Goal: Transaction & Acquisition: Purchase product/service

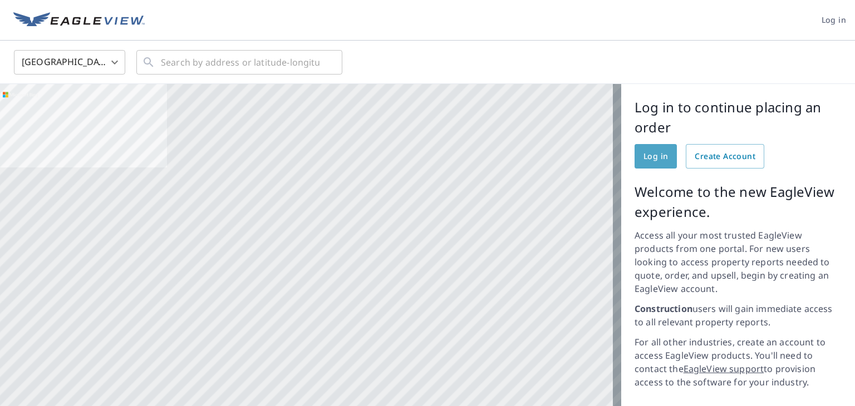
click at [649, 154] on span "Log in" at bounding box center [655, 157] width 24 height 14
click at [827, 23] on span "Log in" at bounding box center [834, 20] width 24 height 14
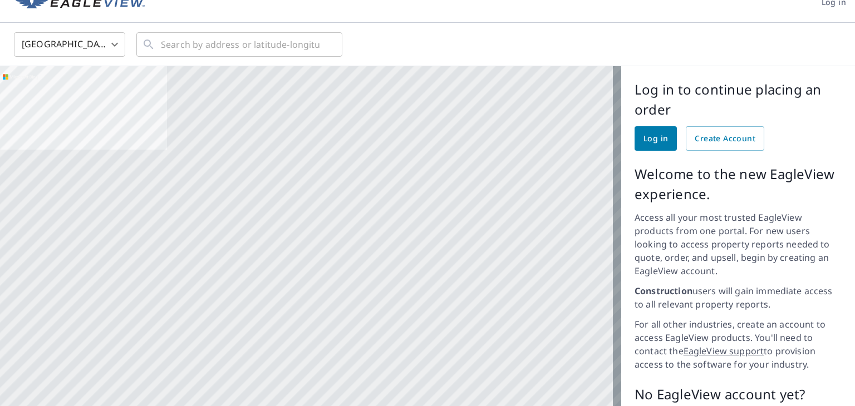
scroll to position [19, 0]
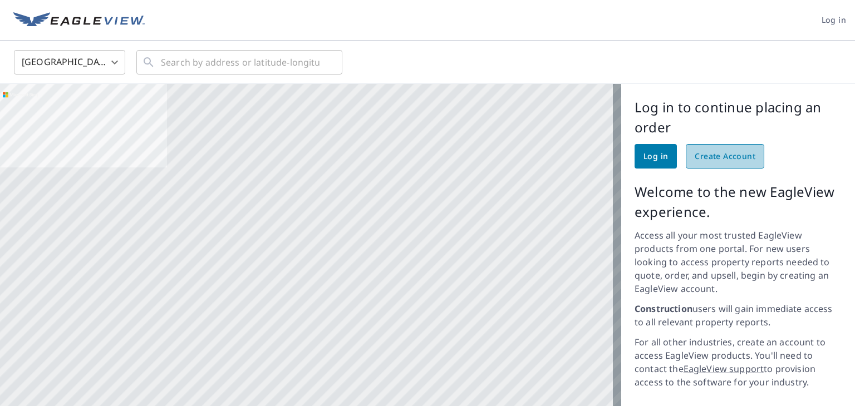
click at [699, 155] on span "Create Account" at bounding box center [725, 157] width 61 height 14
click at [706, 155] on span "Create Account" at bounding box center [725, 157] width 61 height 14
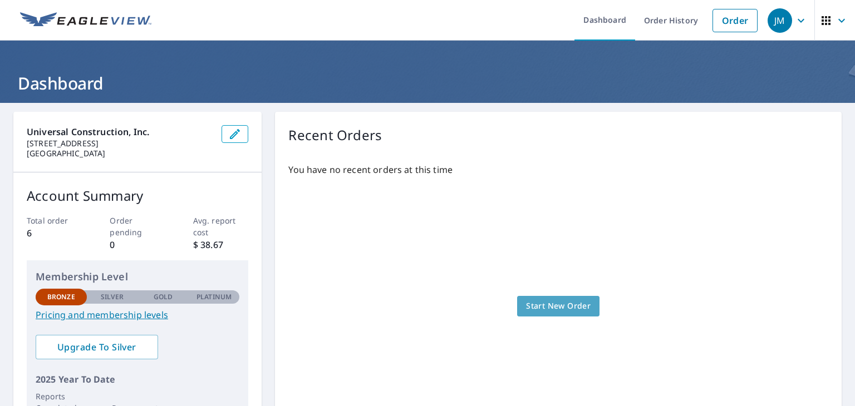
click at [567, 303] on span "Start New Order" at bounding box center [558, 306] width 65 height 14
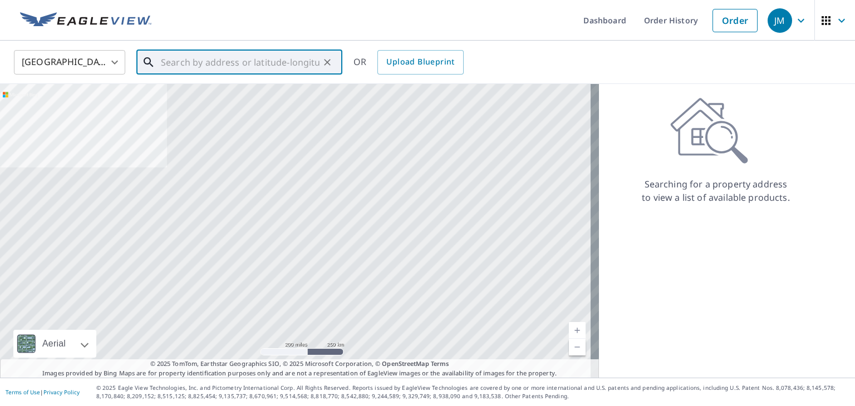
click at [237, 67] on input "text" at bounding box center [240, 62] width 159 height 31
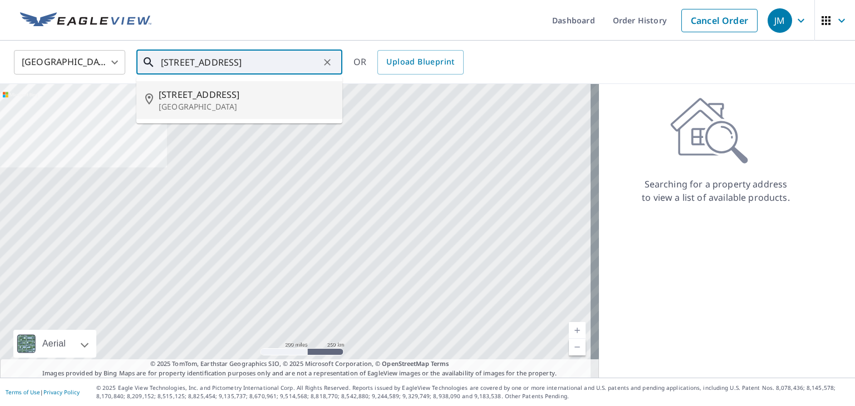
click at [241, 100] on span "[STREET_ADDRESS]" at bounding box center [246, 94] width 175 height 13
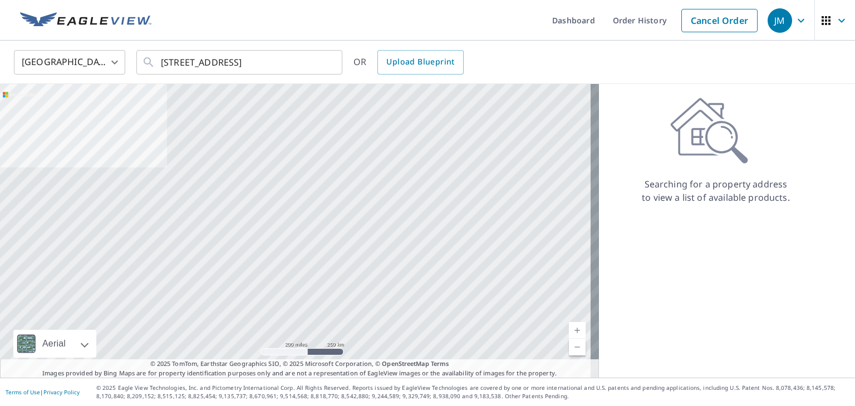
type input "[STREET_ADDRESS]"
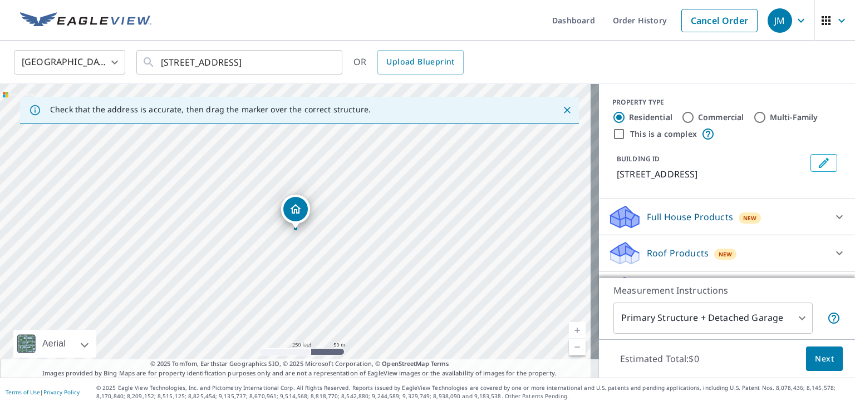
click at [573, 330] on link "Current Level 17, Zoom In" at bounding box center [577, 330] width 17 height 17
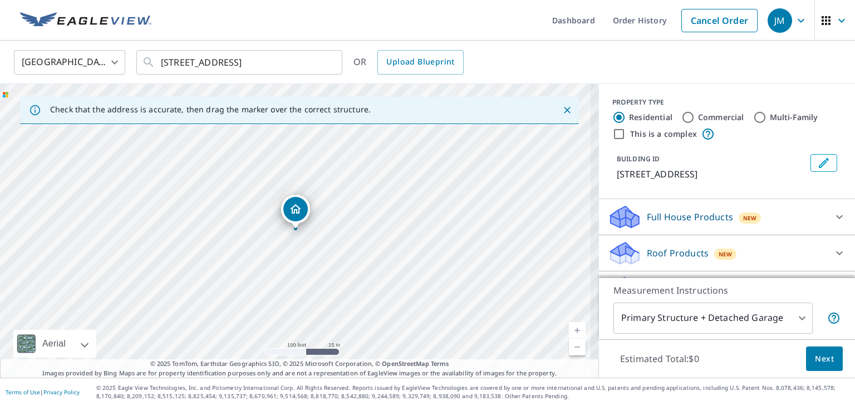
click at [573, 330] on link "Current Level 18, Zoom In" at bounding box center [577, 330] width 17 height 17
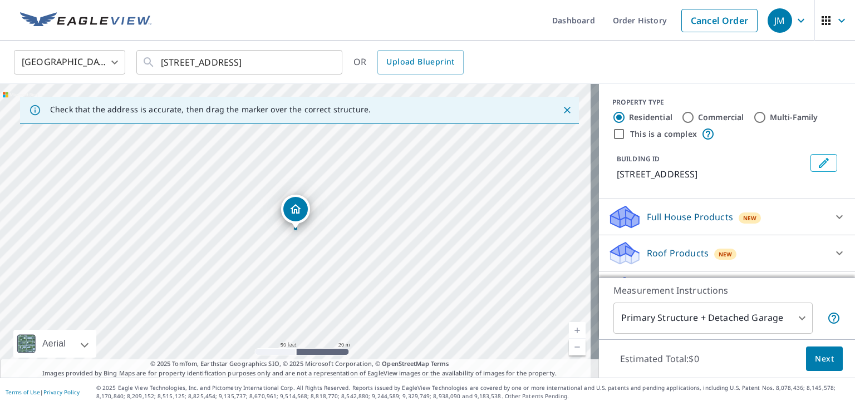
click at [573, 330] on link "Current Level 19, Zoom In" at bounding box center [577, 330] width 17 height 17
click at [569, 326] on link "Current Level 20, Zoom In Disabled" at bounding box center [577, 330] width 17 height 17
drag, startPoint x: 368, startPoint y: 203, endPoint x: 363, endPoint y: 193, distance: 11.2
click at [363, 193] on div "[STREET_ADDRESS]" at bounding box center [299, 231] width 599 height 294
drag, startPoint x: 321, startPoint y: 189, endPoint x: 327, endPoint y: 213, distance: 25.2
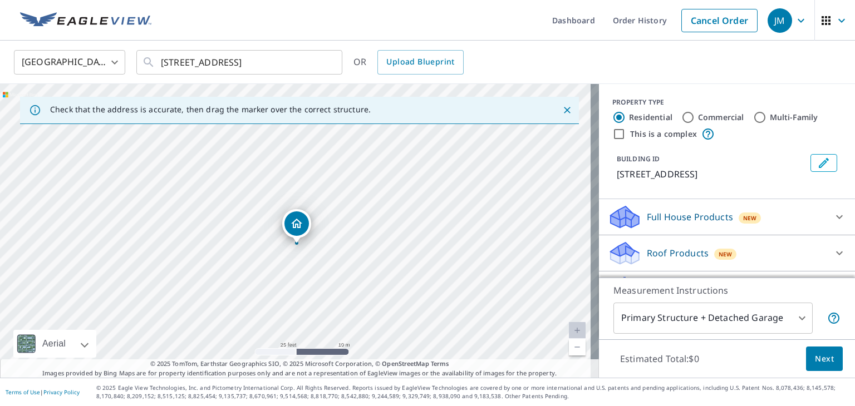
click at [327, 213] on div "[STREET_ADDRESS]" at bounding box center [299, 231] width 599 height 294
drag, startPoint x: 370, startPoint y: 226, endPoint x: 370, endPoint y: 232, distance: 6.1
click at [370, 232] on div "[STREET_ADDRESS]" at bounding box center [299, 231] width 599 height 294
drag, startPoint x: 330, startPoint y: 227, endPoint x: 335, endPoint y: 195, distance: 32.7
click at [335, 195] on div "[STREET_ADDRESS]" at bounding box center [299, 231] width 599 height 294
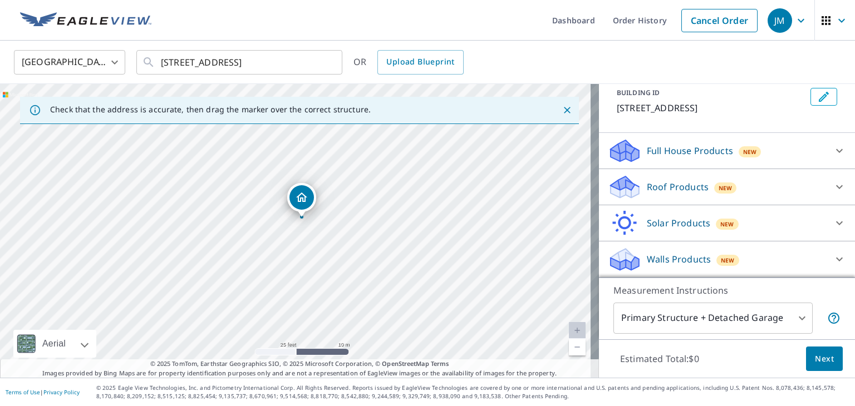
scroll to position [79, 0]
click at [761, 188] on div "Roof Products New" at bounding box center [717, 187] width 218 height 26
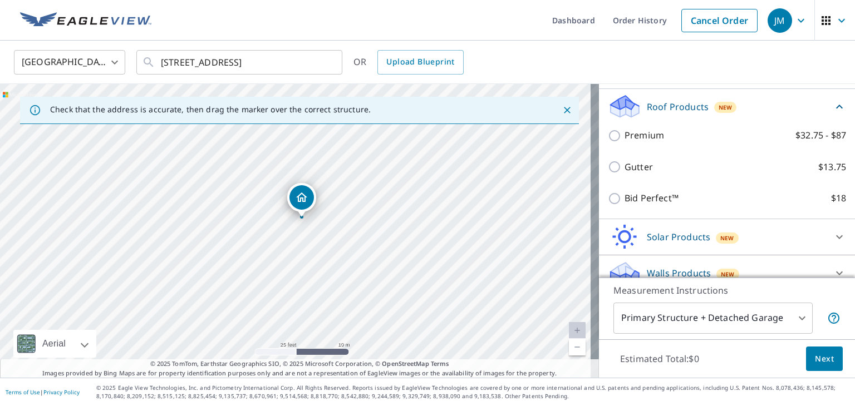
scroll to position [147, 0]
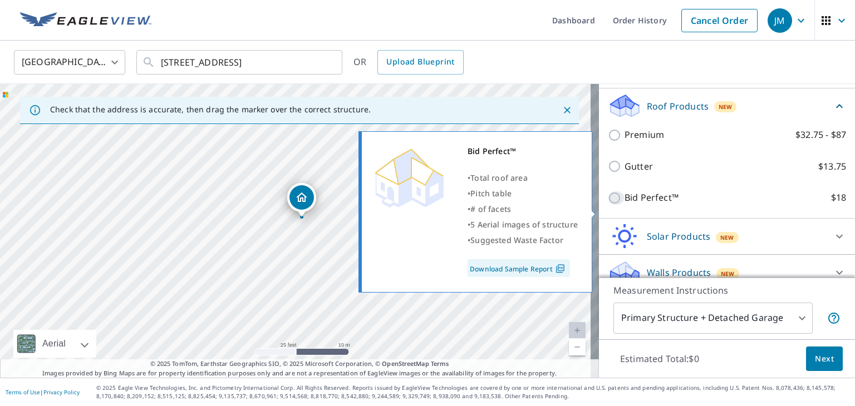
click at [608, 205] on input "Bid Perfect™ $18" at bounding box center [616, 197] width 17 height 13
checkbox input "true"
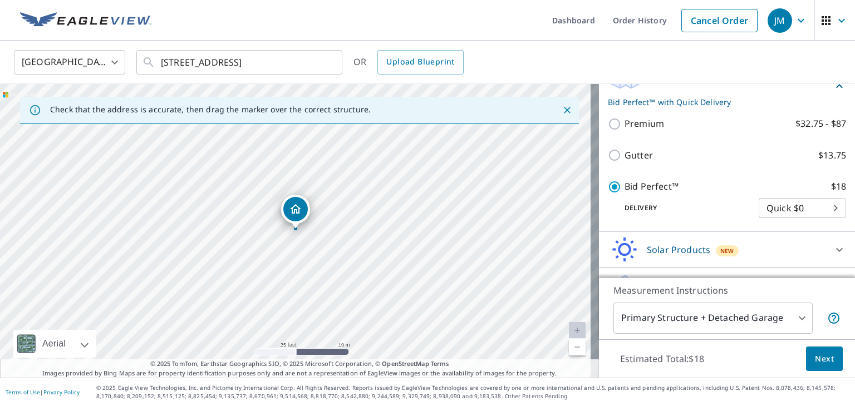
scroll to position [214, 0]
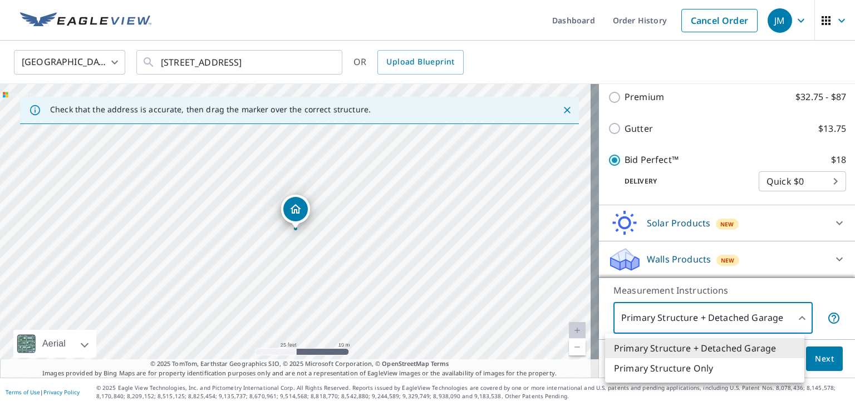
click at [792, 315] on body "JM JM Dashboard Order History Cancel Order JM [GEOGRAPHIC_DATA] [GEOGRAPHIC_DAT…" at bounding box center [427, 203] width 855 height 406
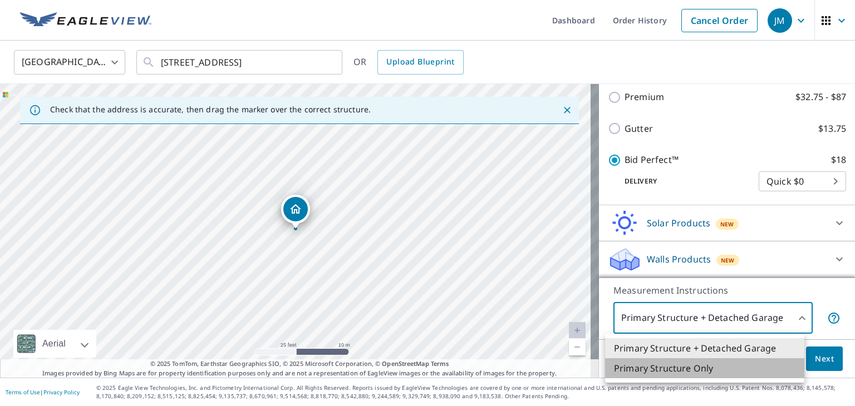
click at [735, 368] on li "Primary Structure Only" at bounding box center [704, 368] width 199 height 20
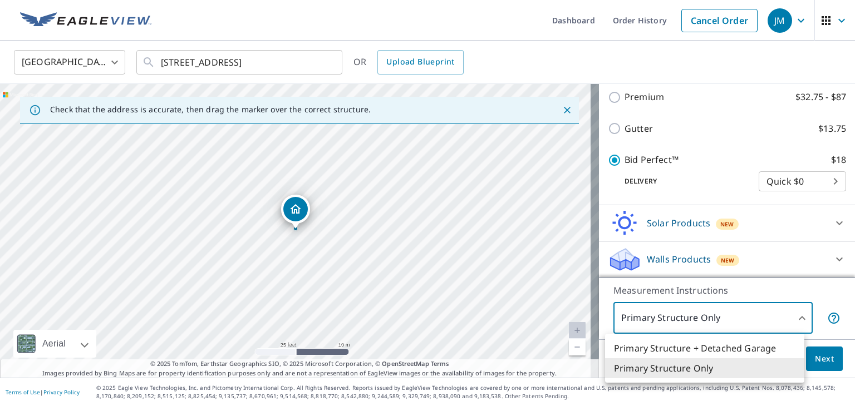
click at [769, 318] on body "JM JM Dashboard Order History Cancel Order JM [GEOGRAPHIC_DATA] [GEOGRAPHIC_DAT…" at bounding box center [427, 203] width 855 height 406
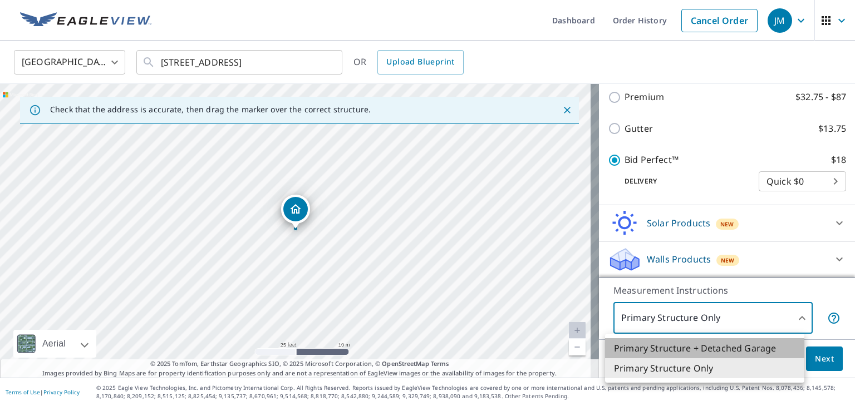
click at [762, 352] on li "Primary Structure + Detached Garage" at bounding box center [704, 348] width 199 height 20
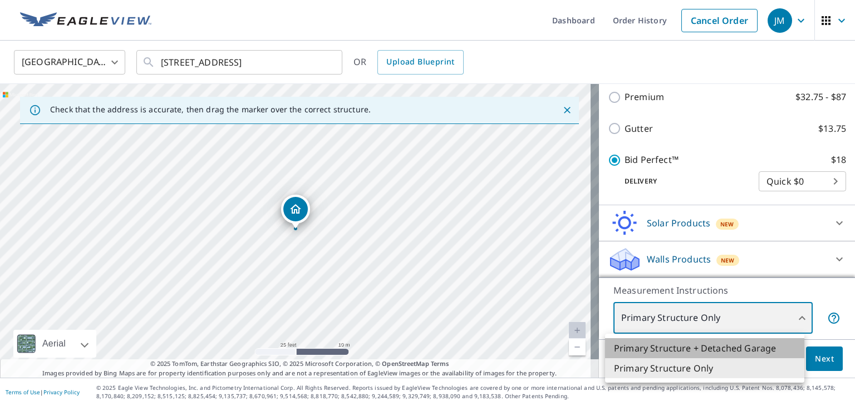
type input "1"
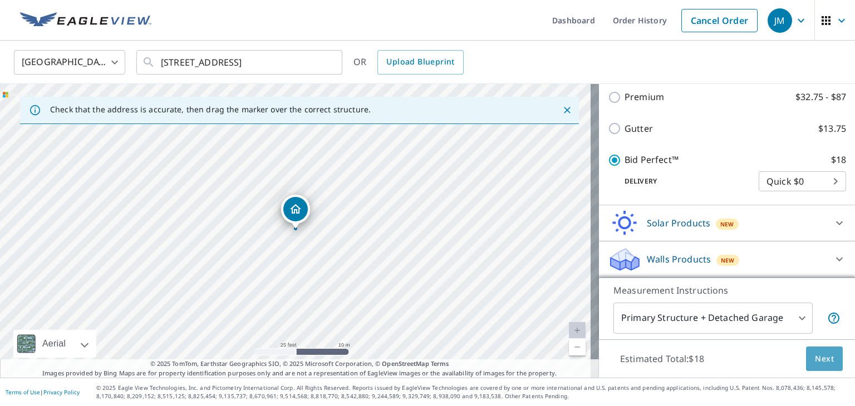
click at [806, 352] on button "Next" at bounding box center [824, 359] width 37 height 25
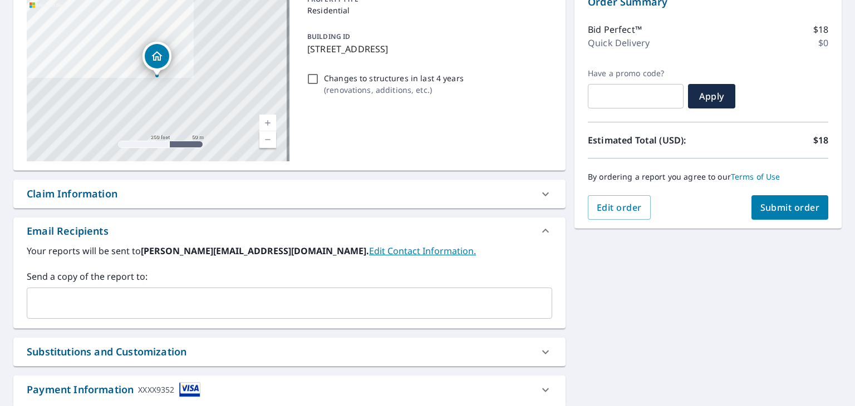
scroll to position [131, 0]
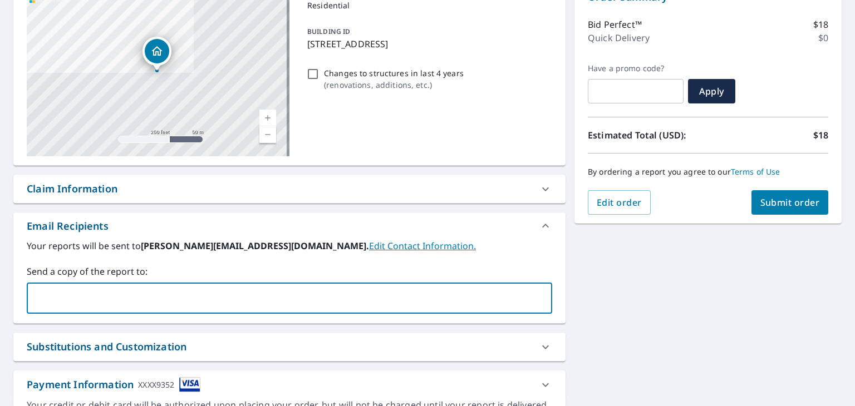
click at [439, 307] on input "text" at bounding box center [281, 298] width 499 height 21
click at [439, 307] on input "ja" at bounding box center [281, 298] width 499 height 21
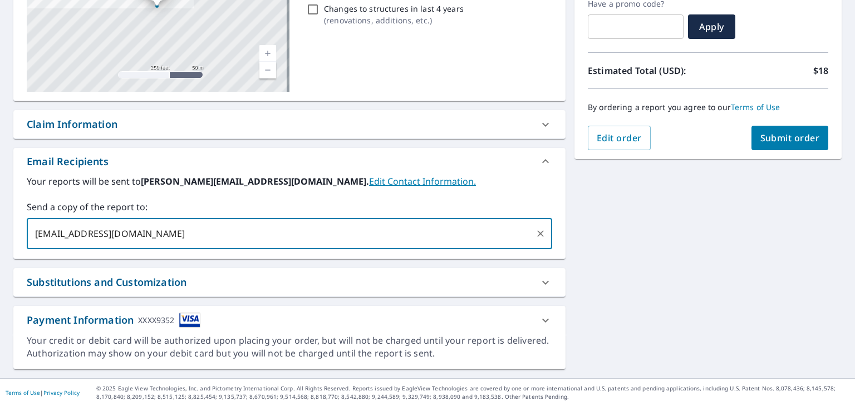
type input "[EMAIL_ADDRESS][DOMAIN_NAME]"
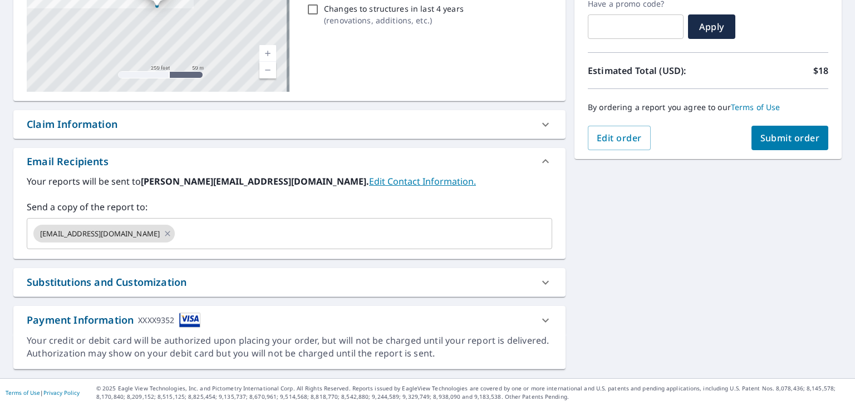
click at [405, 281] on div "Substitutions and Customization" at bounding box center [279, 282] width 505 height 15
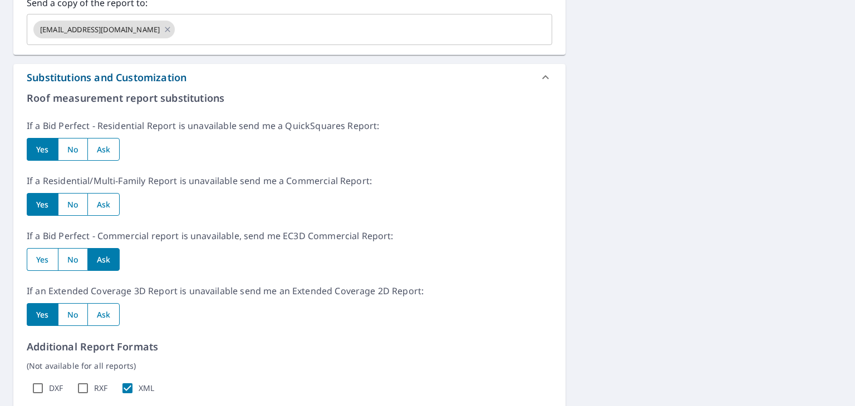
scroll to position [401, 0]
click at [107, 203] on input "radio" at bounding box center [103, 204] width 33 height 23
radio input "true"
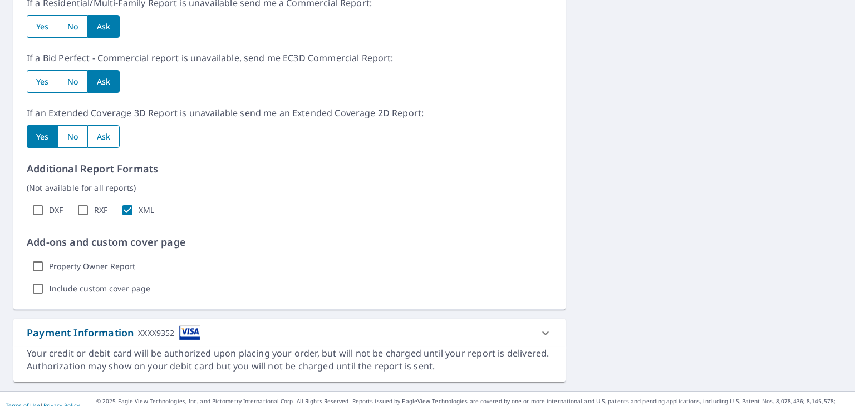
scroll to position [590, 0]
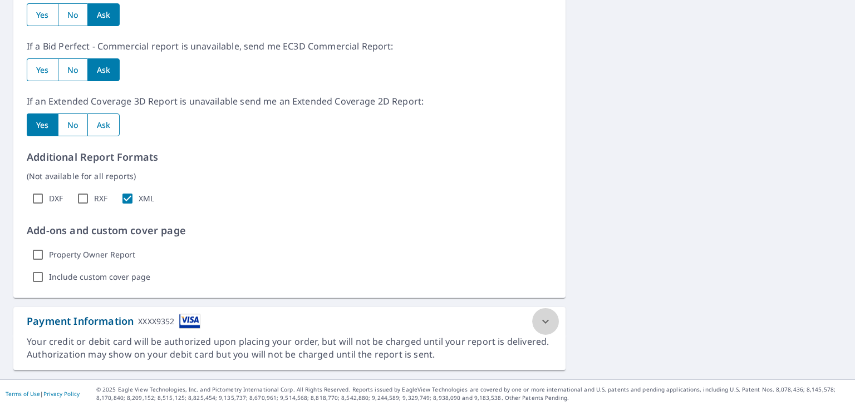
click at [542, 317] on icon at bounding box center [545, 321] width 13 height 13
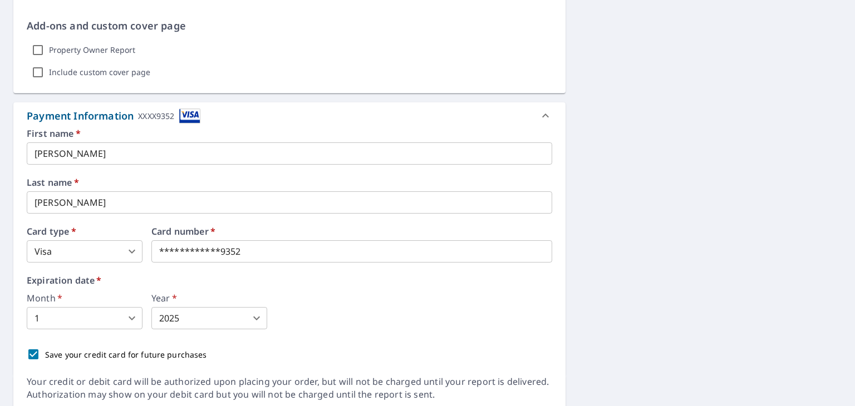
scroll to position [835, 0]
